Goal: Complete application form

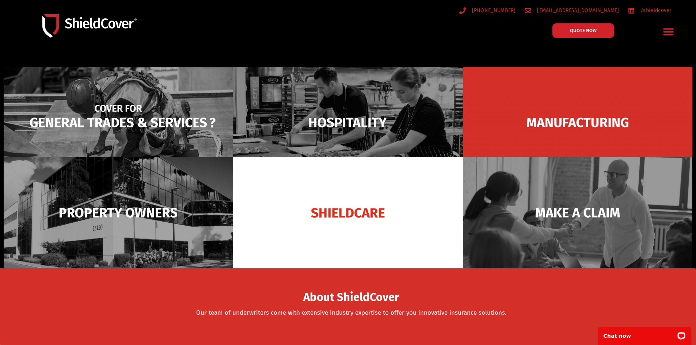
click at [196, 139] on img at bounding box center [119, 122] width 230 height 111
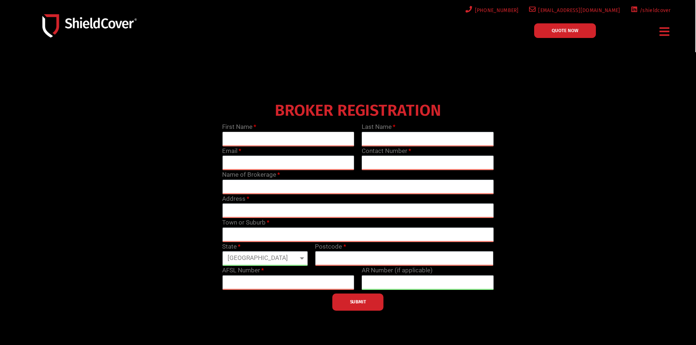
click at [308, 140] on input "text" at bounding box center [288, 139] width 132 height 15
type input "Sam"
click at [393, 138] on input "text" at bounding box center [428, 139] width 132 height 15
type input "Gallagher"
click at [293, 167] on input "email" at bounding box center [288, 163] width 132 height 15
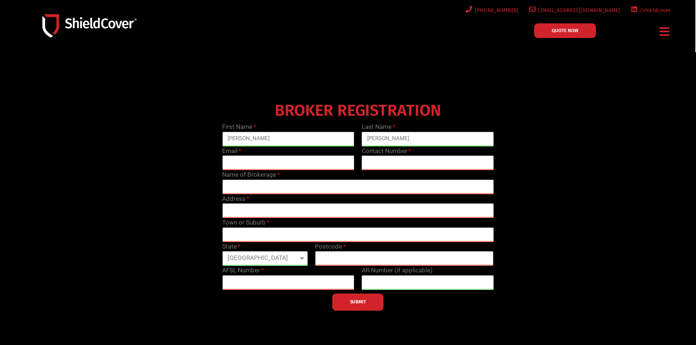
type input "samg@gallagherinsurance.com.au"
click at [276, 186] on input "text" at bounding box center [358, 187] width 272 height 15
type input "G"
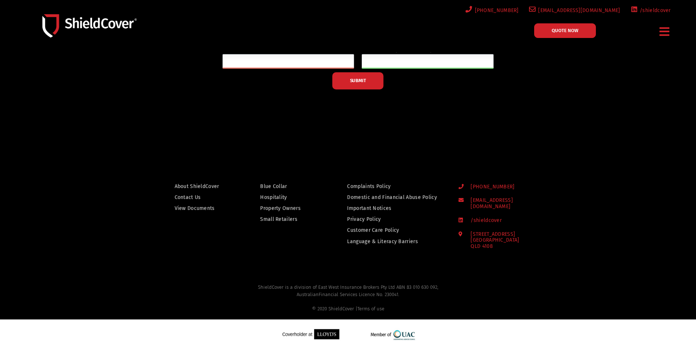
scroll to position [223, 0]
